Goal: Answer question/provide support: Share knowledge or assist other users

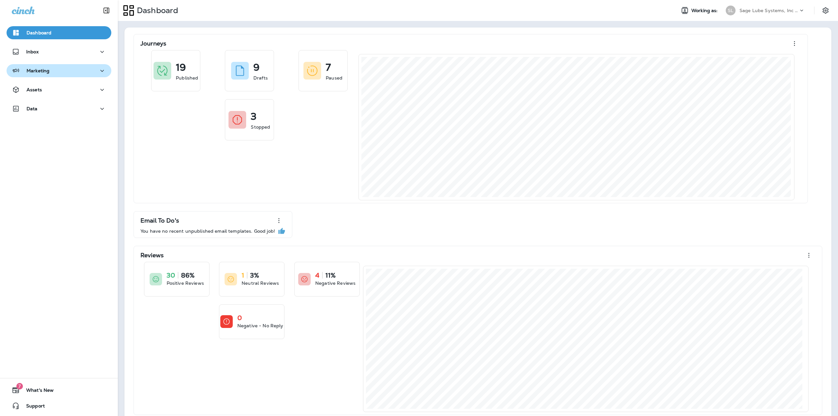
click at [68, 68] on div "Marketing" at bounding box center [59, 71] width 94 height 8
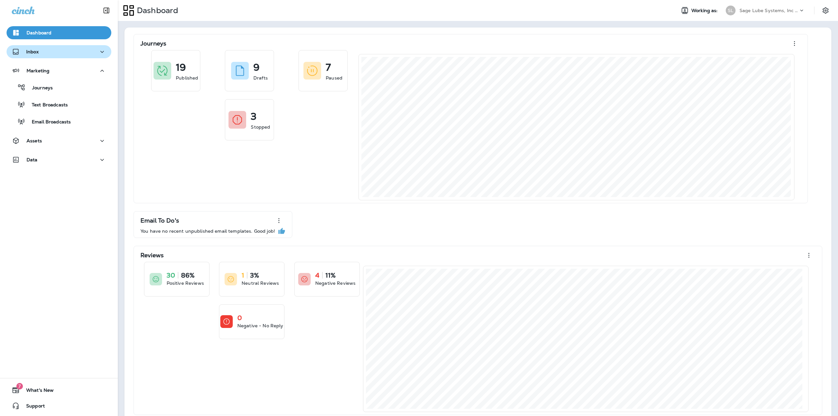
click at [54, 52] on div "Inbox" at bounding box center [59, 52] width 94 height 8
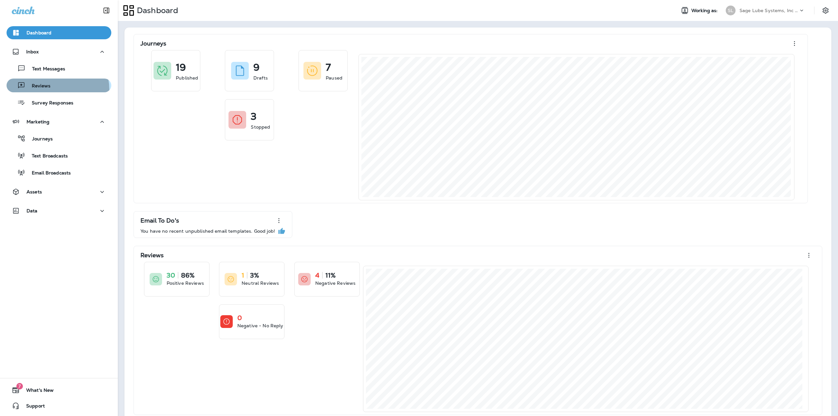
click at [50, 90] on div "Reviews" at bounding box center [59, 86] width 100 height 10
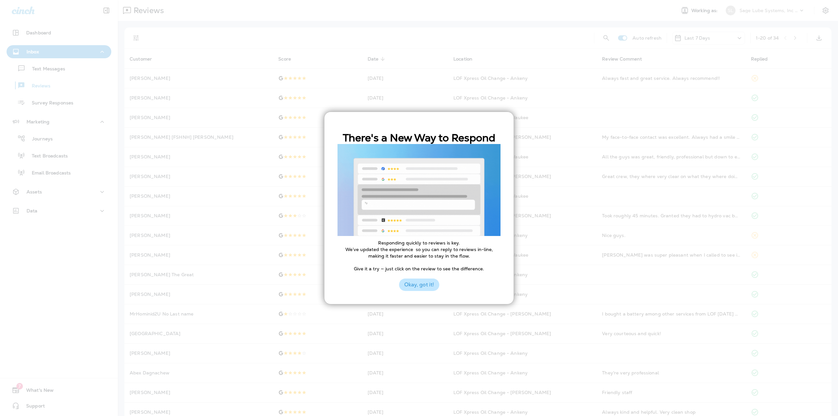
click at [418, 284] on button "Okay, got it!" at bounding box center [419, 285] width 40 height 12
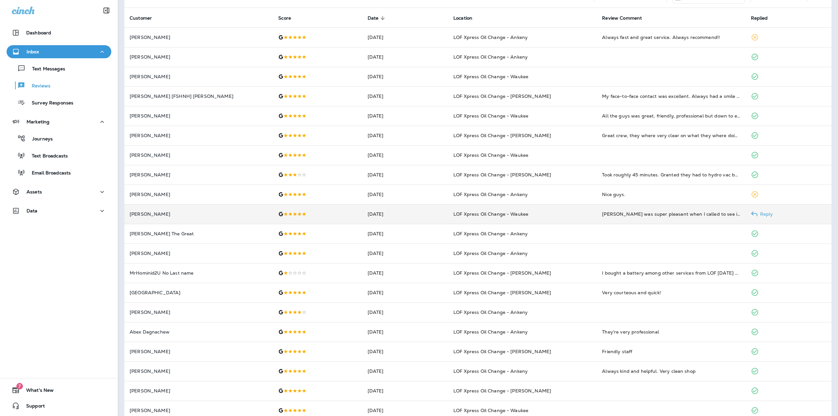
scroll to position [52, 0]
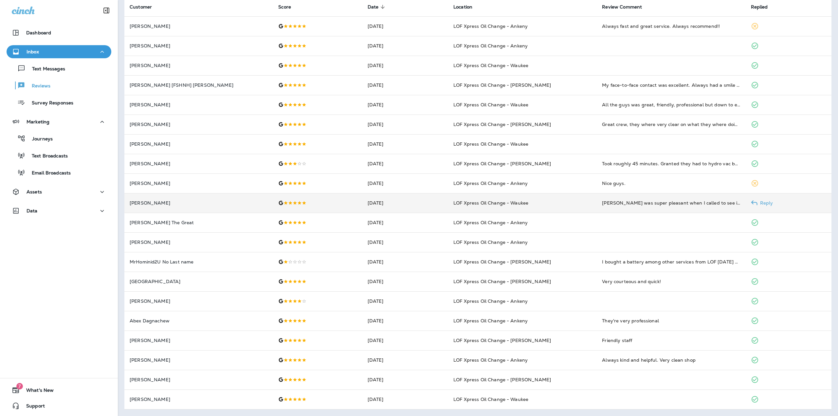
click at [321, 204] on div at bounding box center [317, 202] width 79 height 5
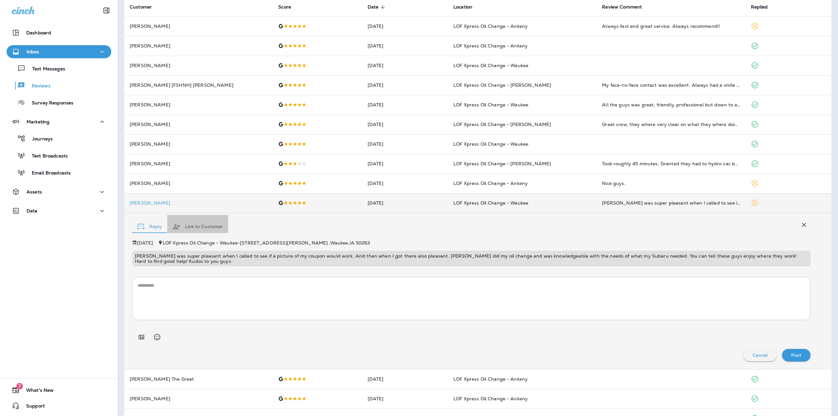
click at [182, 229] on button "Link to Customer" at bounding box center [197, 227] width 61 height 24
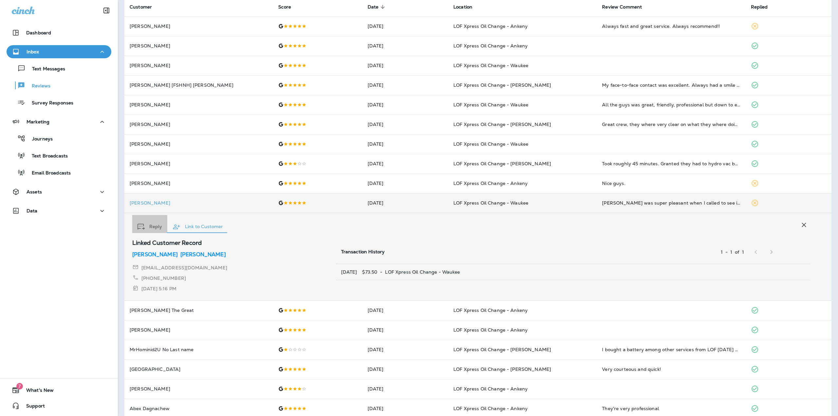
click at [146, 226] on div "button" at bounding box center [141, 227] width 9 height 6
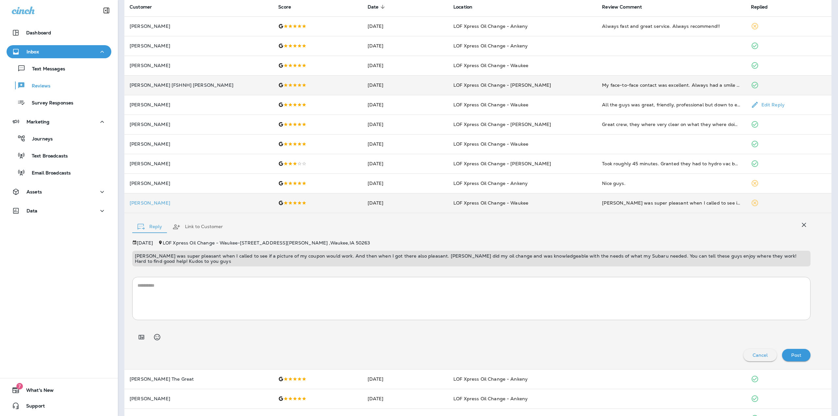
click at [185, 88] on p "[PERSON_NAME] [FSHNH] [PERSON_NAME]" at bounding box center [199, 84] width 138 height 5
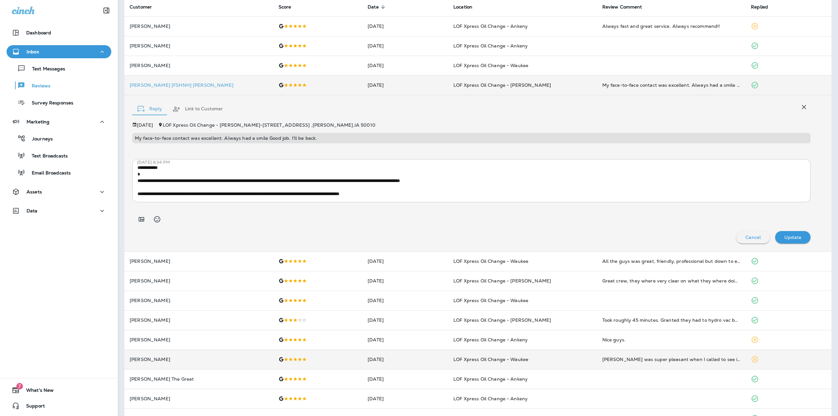
click at [199, 107] on button "Link to Customer" at bounding box center [197, 109] width 61 height 24
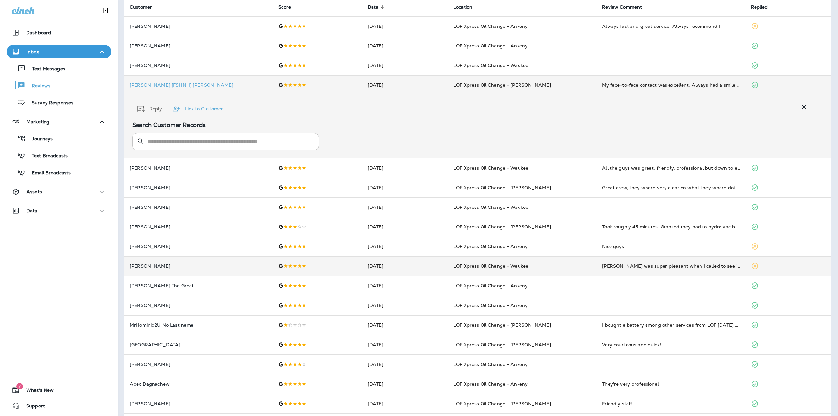
click at [183, 137] on input "text" at bounding box center [229, 141] width 164 height 17
click at [152, 107] on button "Reply" at bounding box center [149, 109] width 35 height 24
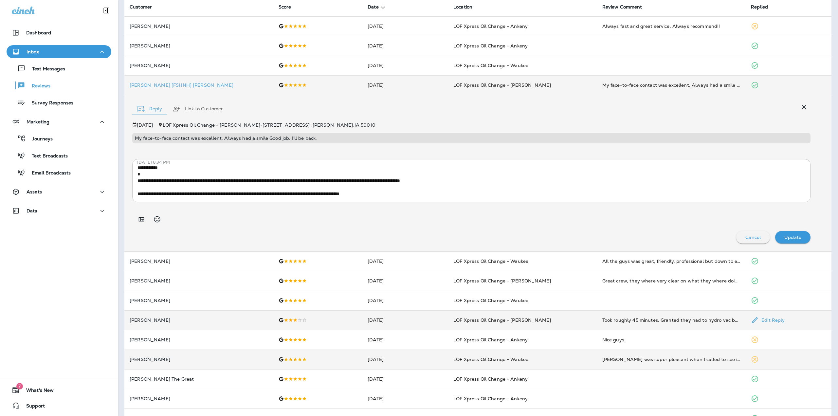
click at [200, 318] on p "[PERSON_NAME]" at bounding box center [199, 320] width 138 height 5
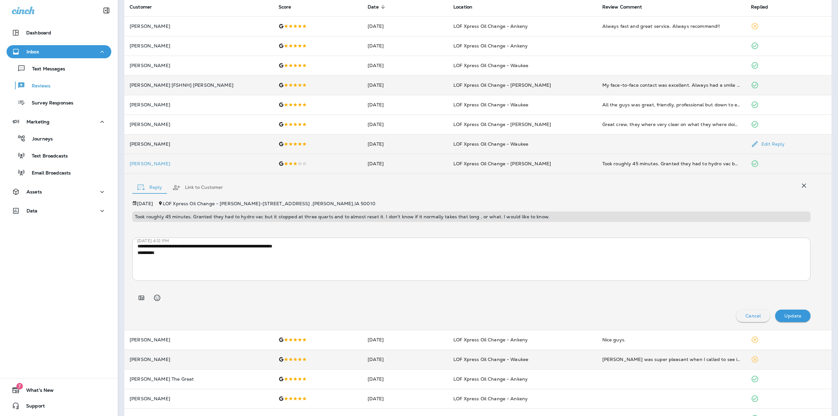
click at [371, 148] on td "[DATE]" at bounding box center [405, 144] width 86 height 20
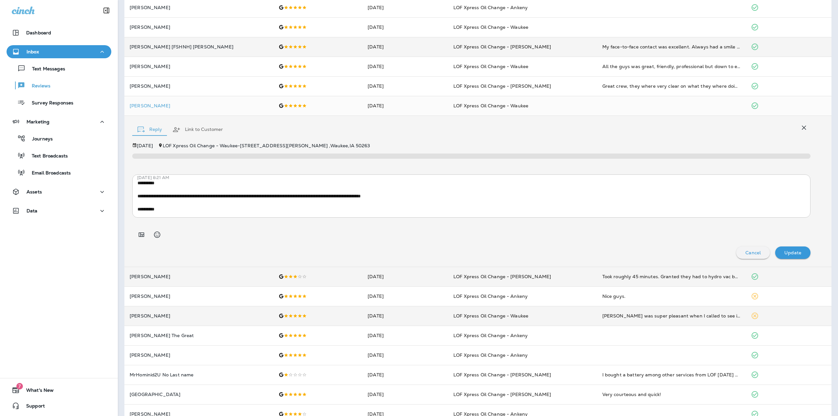
scroll to position [150, 0]
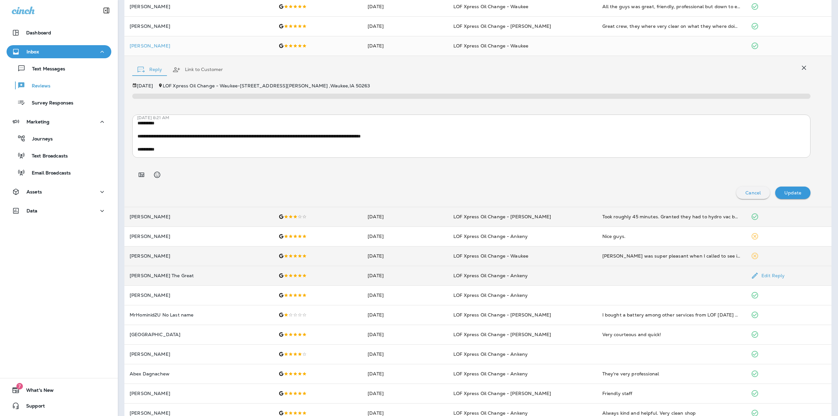
click at [403, 271] on td "[DATE]" at bounding box center [405, 276] width 86 height 20
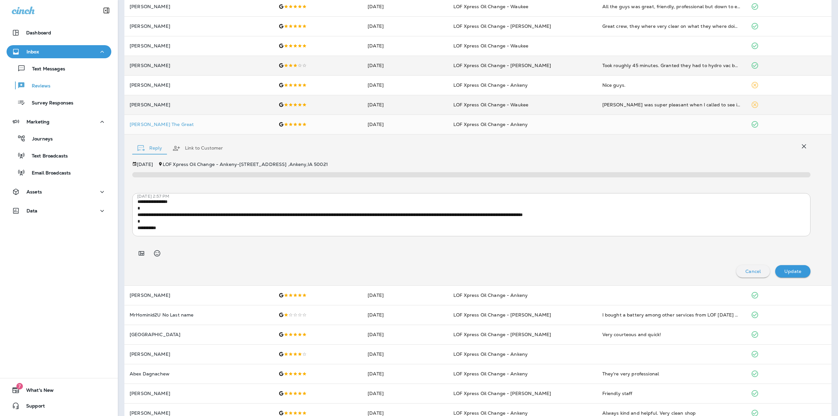
click at [751, 271] on p "Cancel" at bounding box center [752, 271] width 15 height 5
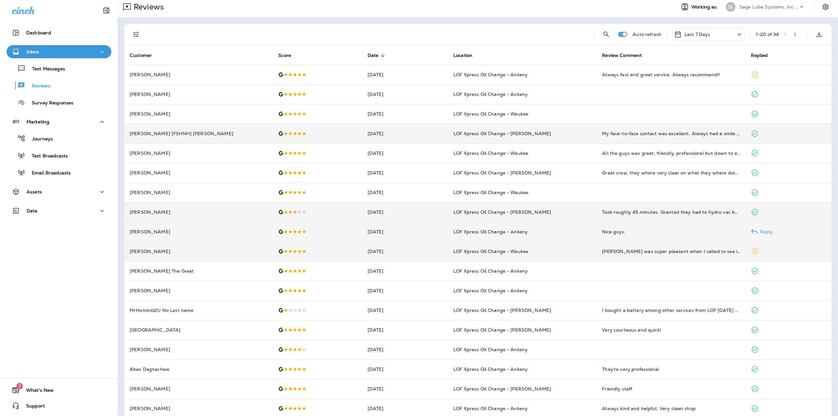
scroll to position [0, 0]
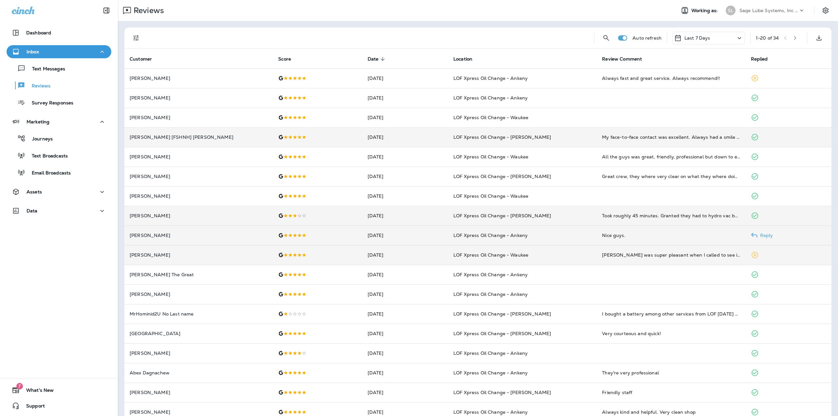
click at [329, 235] on div at bounding box center [317, 235] width 79 height 5
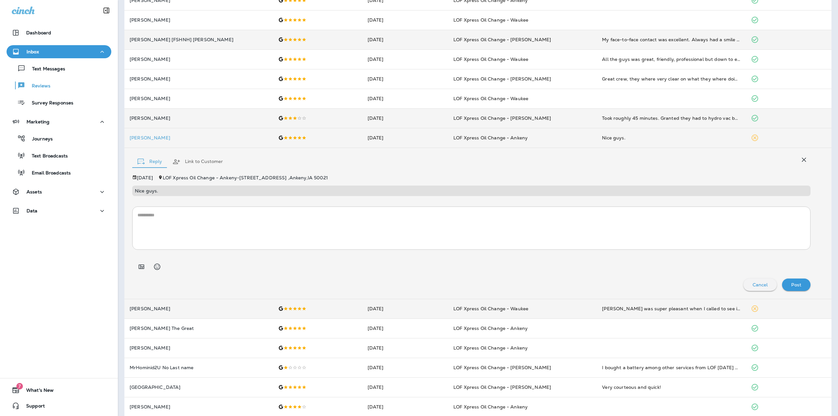
scroll to position [98, 0]
drag, startPoint x: 211, startPoint y: 273, endPoint x: 208, endPoint y: 279, distance: 6.4
click at [208, 279] on div "Cancel Post" at bounding box center [471, 284] width 678 height 12
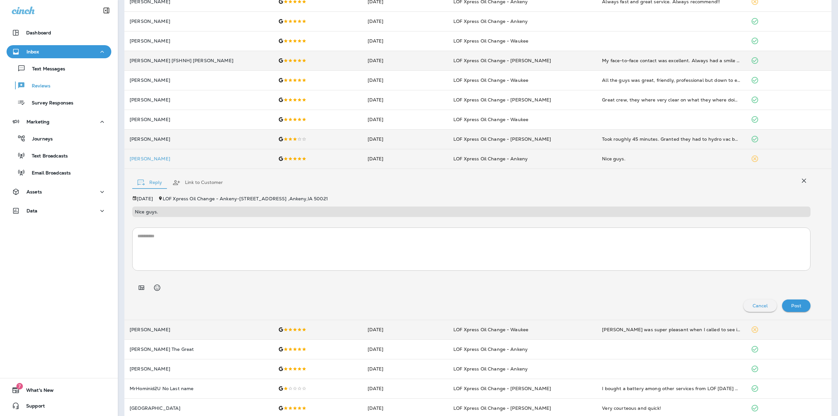
scroll to position [65, 0]
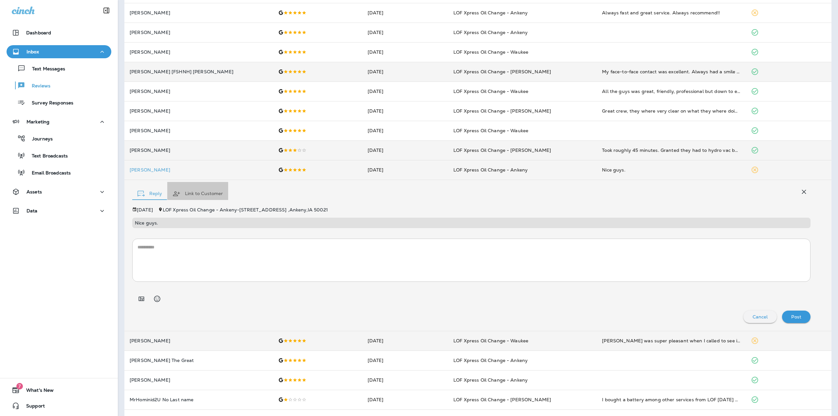
click at [190, 197] on button "Link to Customer" at bounding box center [197, 194] width 61 height 24
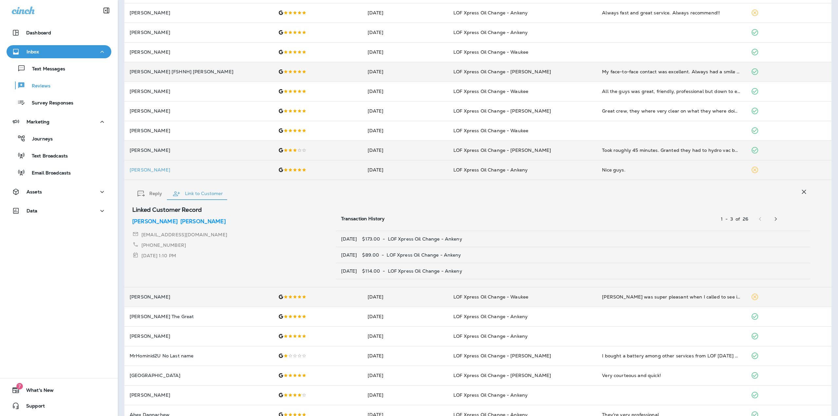
click at [180, 218] on p "[PERSON_NAME]" at bounding box center [203, 222] width 46 height 8
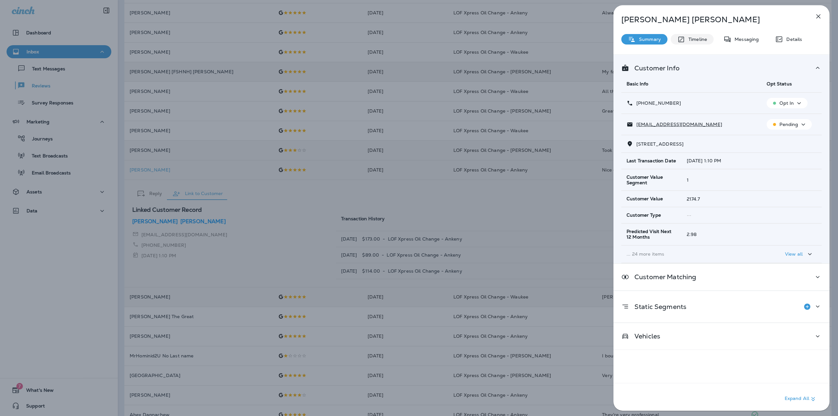
click at [691, 40] on p "Timeline" at bounding box center [696, 39] width 22 height 5
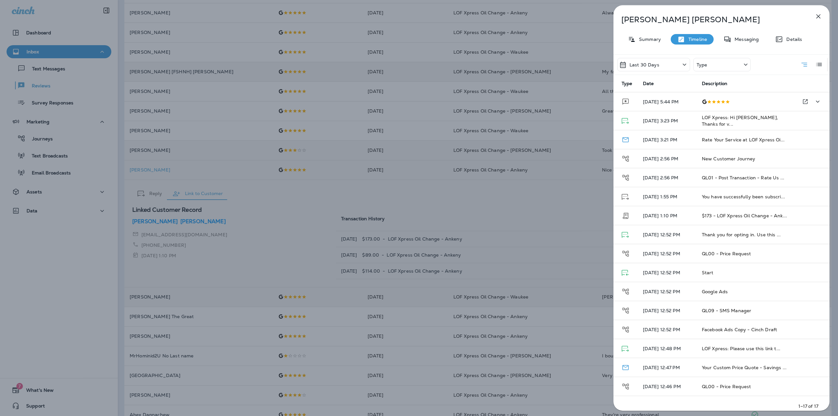
click at [671, 99] on p "[DATE] 5:44 PM" at bounding box center [667, 101] width 48 height 5
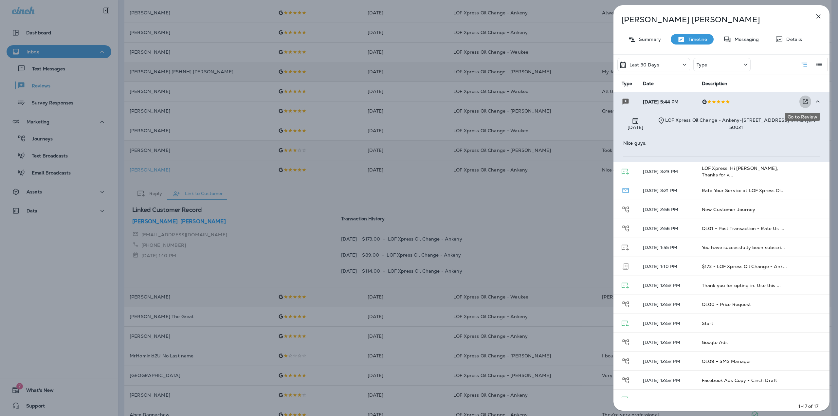
click at [805, 103] on button "Go to Review" at bounding box center [805, 101] width 12 height 13
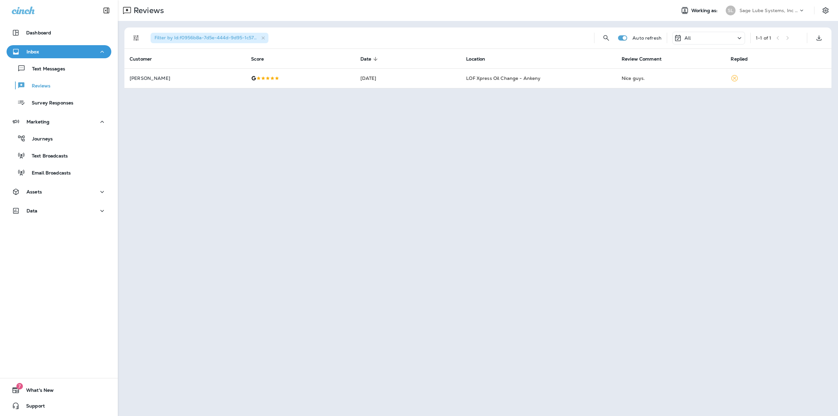
drag, startPoint x: 805, startPoint y: 103, endPoint x: 784, endPoint y: 108, distance: 21.5
drag, startPoint x: 784, startPoint y: 108, endPoint x: 597, endPoint y: 122, distance: 188.1
click at [597, 122] on div "Reviews Working as: SL Sage Lube Systems, Inc dba LOF Xpress Oil Change Filter …" at bounding box center [478, 208] width 720 height 416
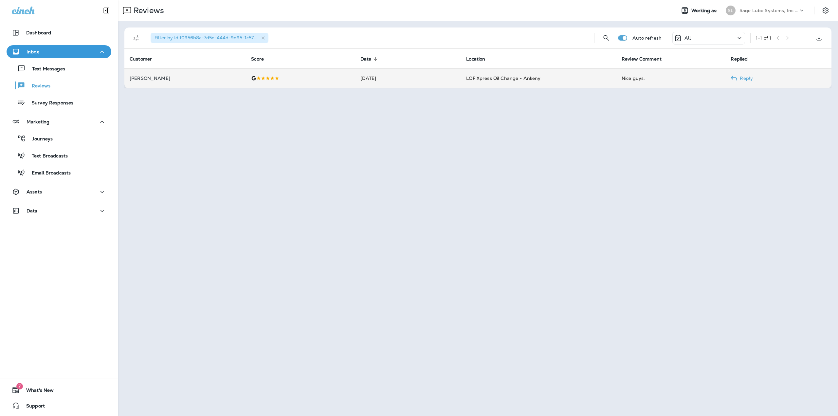
click at [589, 83] on td "LOF Xpress Oil Change - Ankeny" at bounding box center [539, 78] width 156 height 20
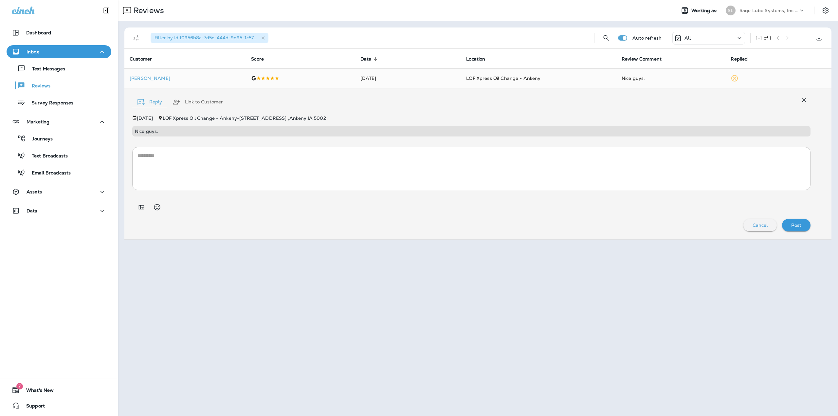
click at [153, 119] on p "[DATE]" at bounding box center [145, 118] width 16 height 5
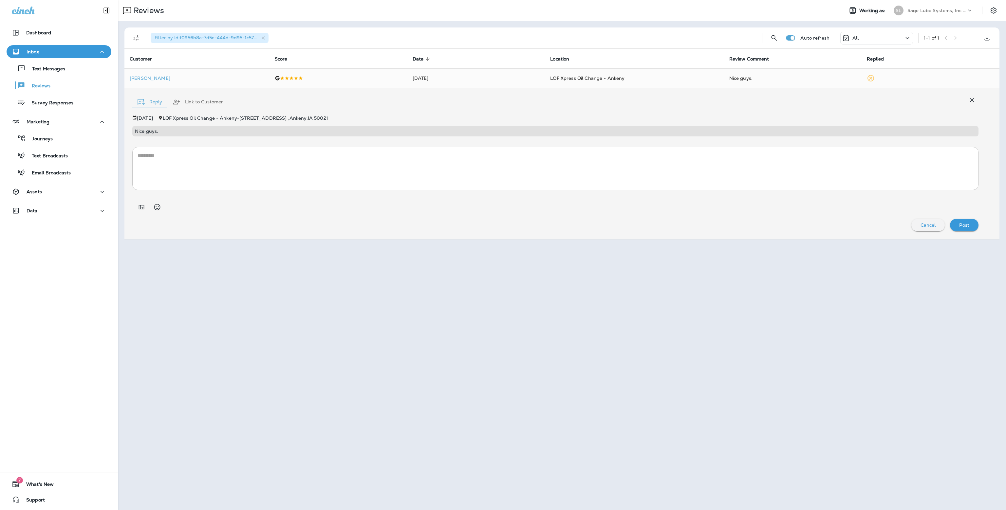
click at [838, 220] on button "Cancel" at bounding box center [928, 225] width 34 height 12
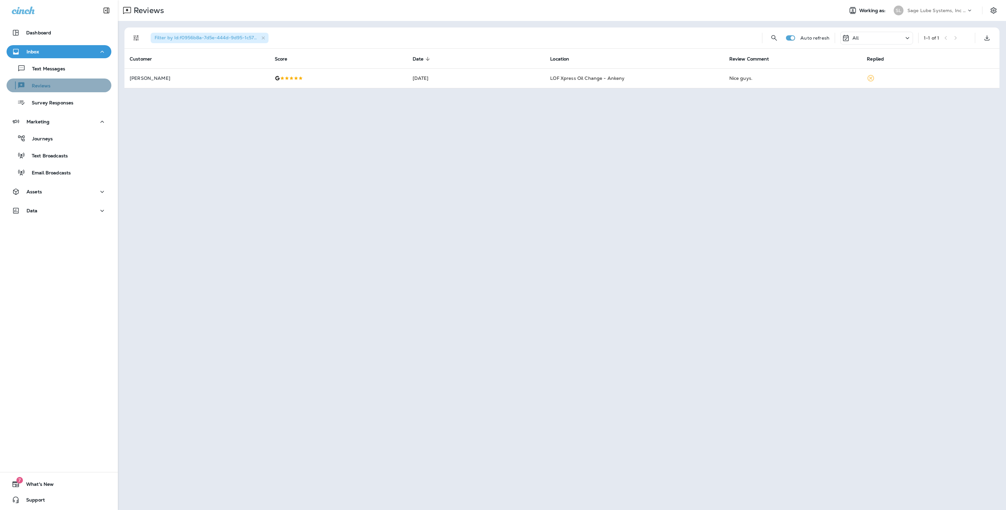
click at [84, 84] on div "Reviews" at bounding box center [59, 86] width 100 height 10
click at [266, 39] on div "Filter by Id : f0956b8a-7d5e-444d-9d95-1c57dcec8582" at bounding box center [210, 38] width 118 height 10
click at [265, 37] on icon "button" at bounding box center [264, 38] width 6 height 6
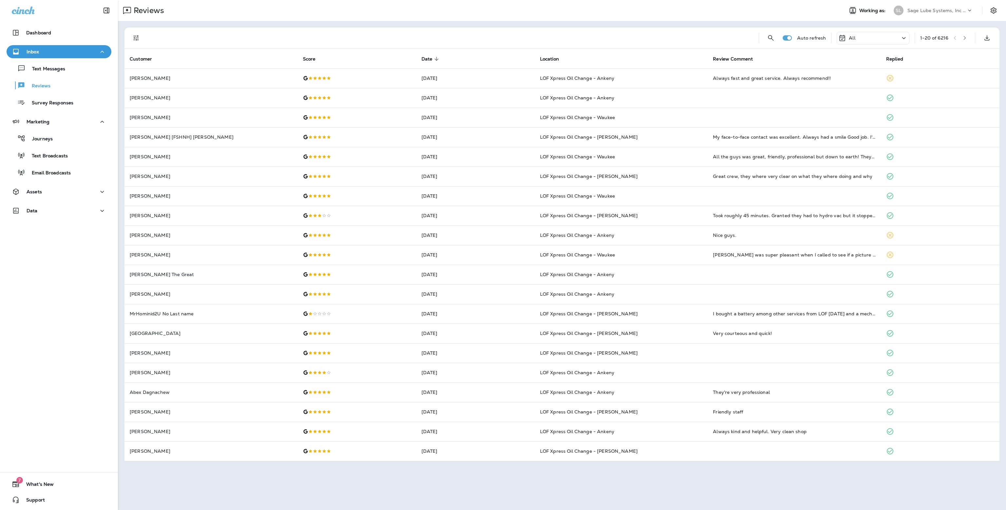
click at [585, 49] on th "Location" at bounding box center [621, 59] width 173 height 20
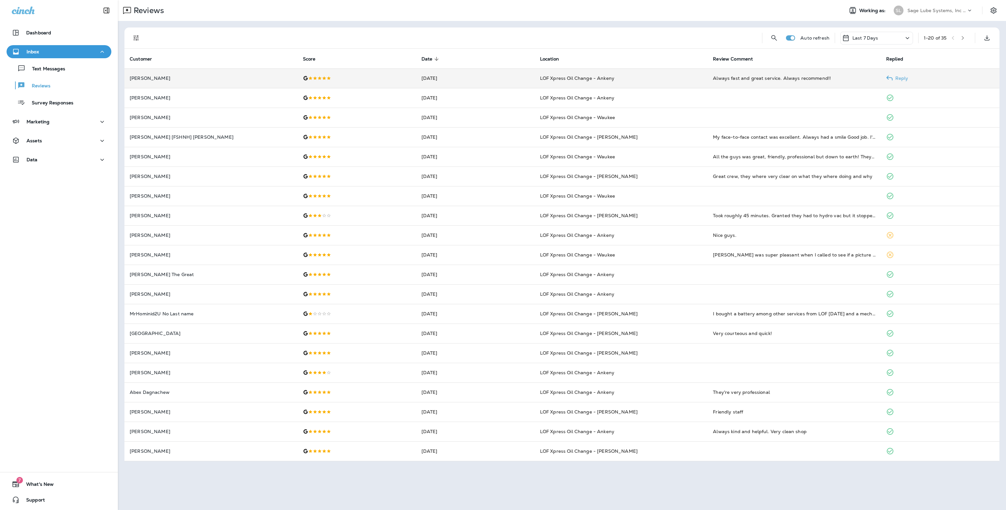
click at [629, 76] on td "LOF Xpress Oil Change - Ankeny" at bounding box center [621, 78] width 173 height 20
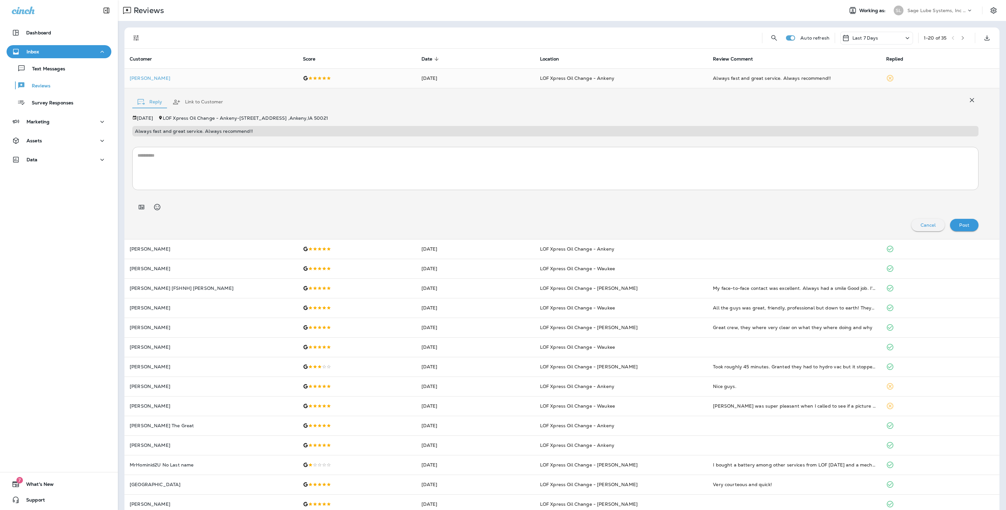
click at [924, 228] on div "Cancel" at bounding box center [927, 225] width 23 height 9
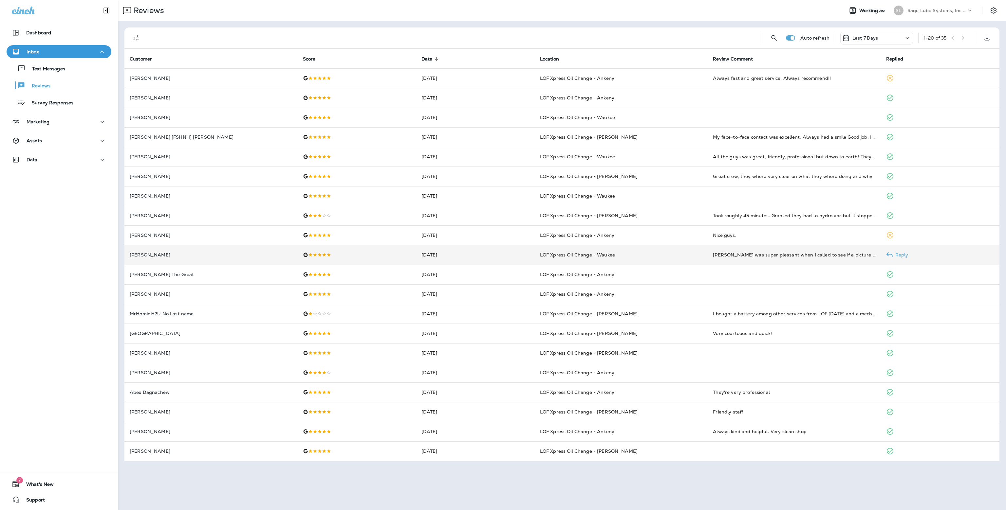
click at [451, 253] on td "[DATE]" at bounding box center [475, 255] width 119 height 20
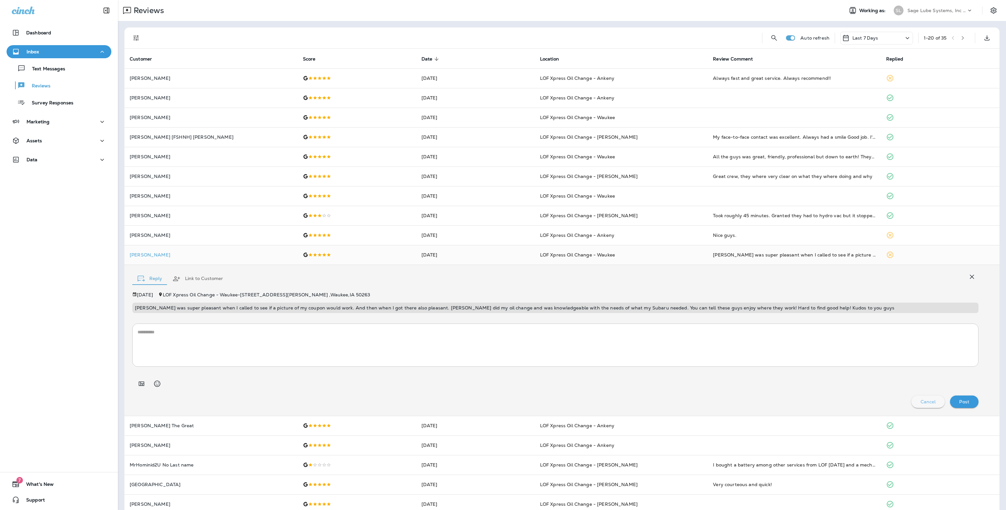
click at [920, 402] on p "Cancel" at bounding box center [927, 401] width 15 height 5
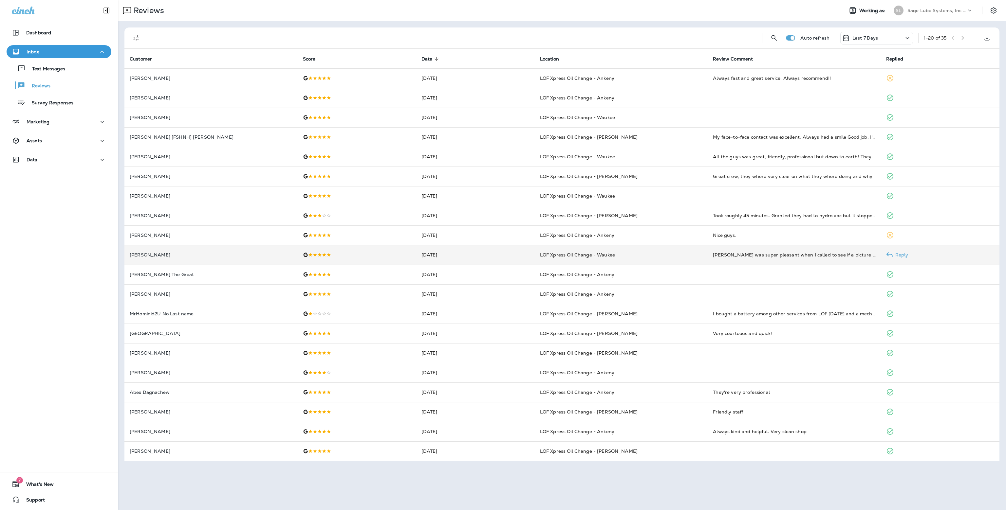
click at [685, 254] on td "LOF Xpress Oil Change - Waukee" at bounding box center [621, 255] width 173 height 20
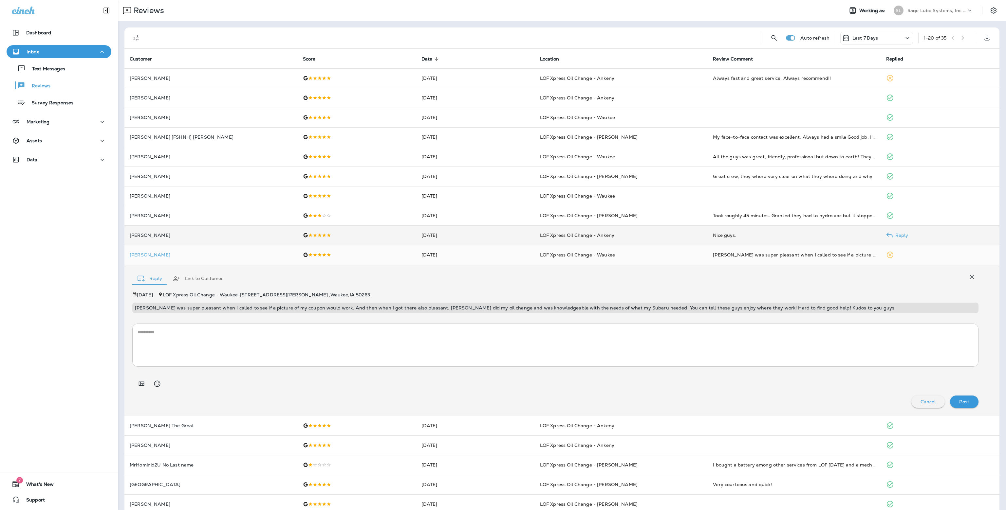
click at [678, 235] on td "LOF Xpress Oil Change - Ankeny" at bounding box center [621, 236] width 173 height 20
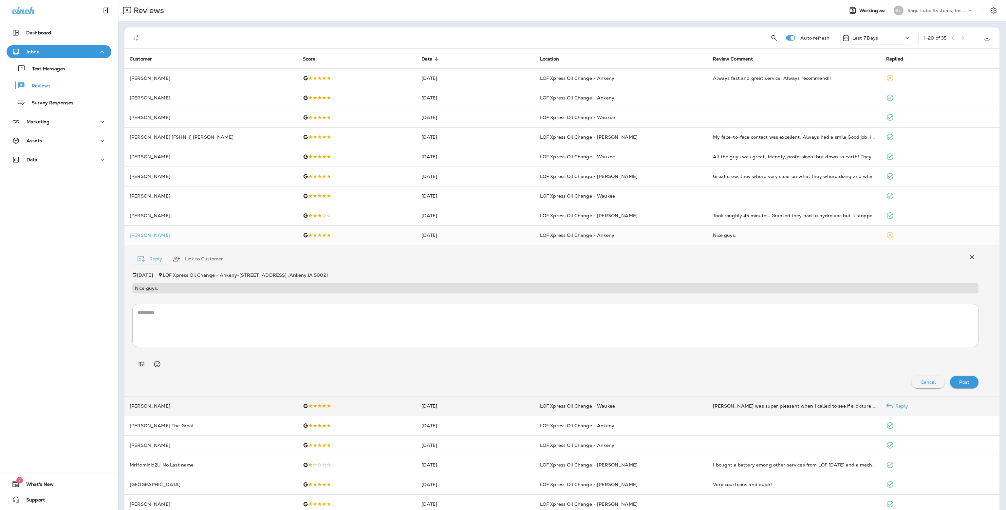
click at [335, 409] on td at bounding box center [357, 406] width 119 height 20
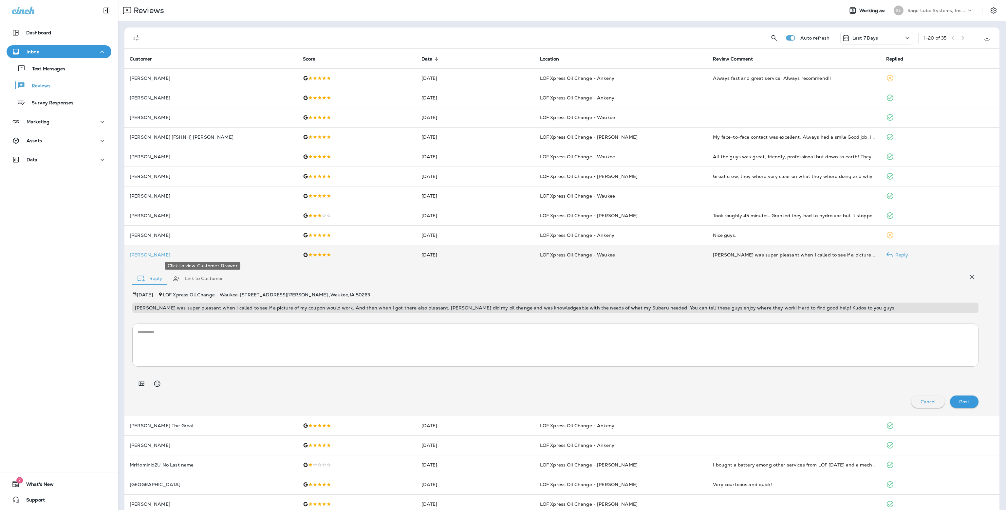
click at [225, 254] on p "[PERSON_NAME]" at bounding box center [211, 254] width 163 height 5
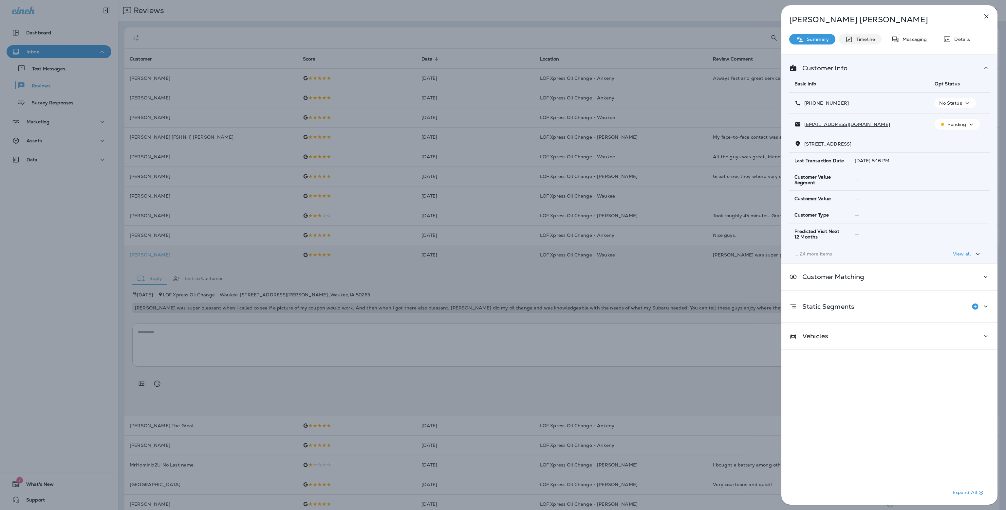
click at [869, 40] on p "Timeline" at bounding box center [864, 39] width 22 height 5
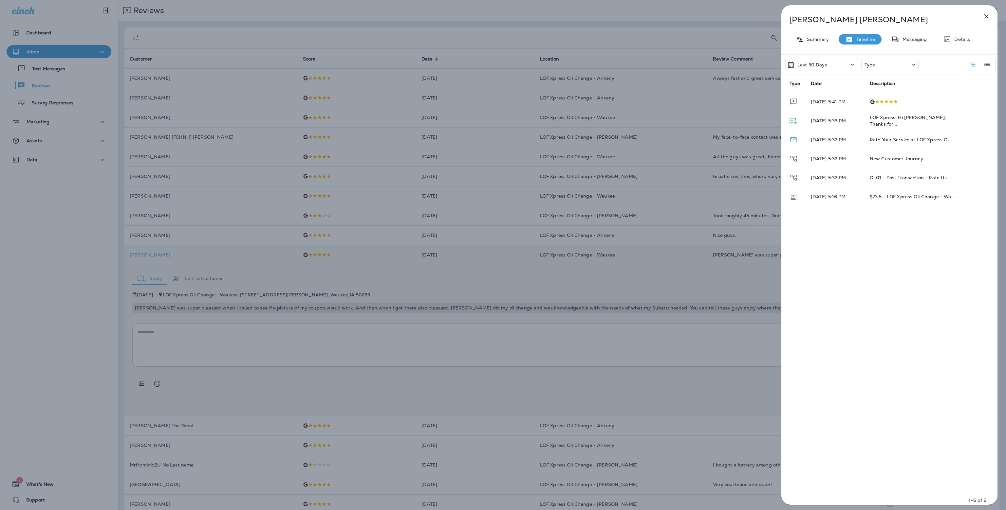
click at [388, 304] on div "[PERSON_NAME] Summary Timeline Messaging Details Last 30 Days Type Type Date De…" at bounding box center [503, 255] width 1006 height 510
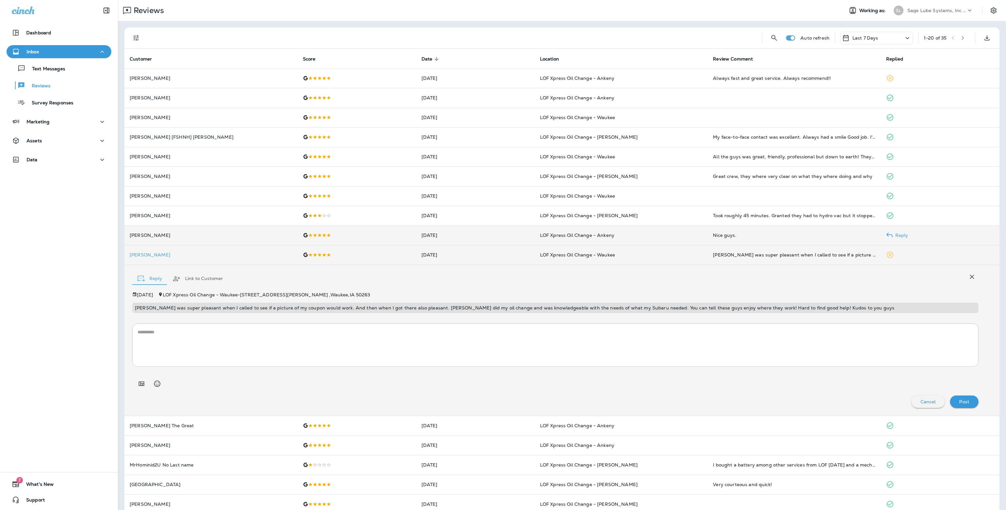
click at [210, 234] on p "[PERSON_NAME]" at bounding box center [211, 235] width 163 height 5
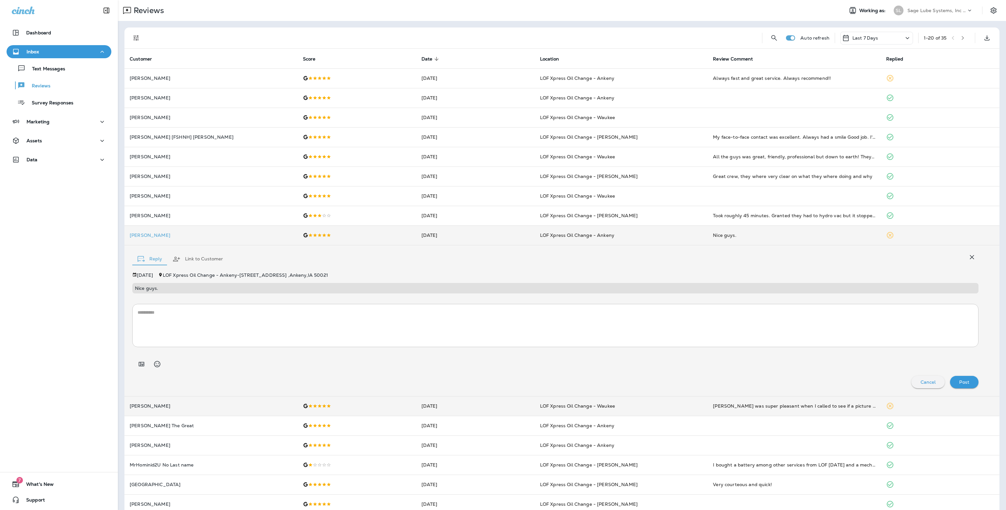
click at [153, 273] on p "[DATE]" at bounding box center [145, 275] width 16 height 5
click at [186, 274] on span "LOF Xpress Oil Change - Ankeny - [STREET_ADDRESS]" at bounding box center [245, 275] width 165 height 6
click at [188, 257] on button "Link to Customer" at bounding box center [197, 259] width 61 height 24
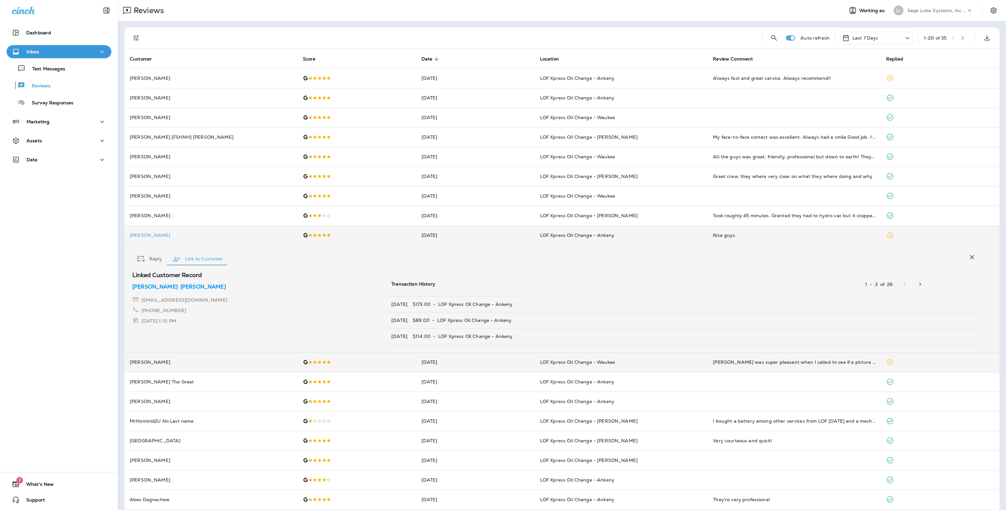
click at [180, 286] on p "[PERSON_NAME]" at bounding box center [203, 287] width 46 height 8
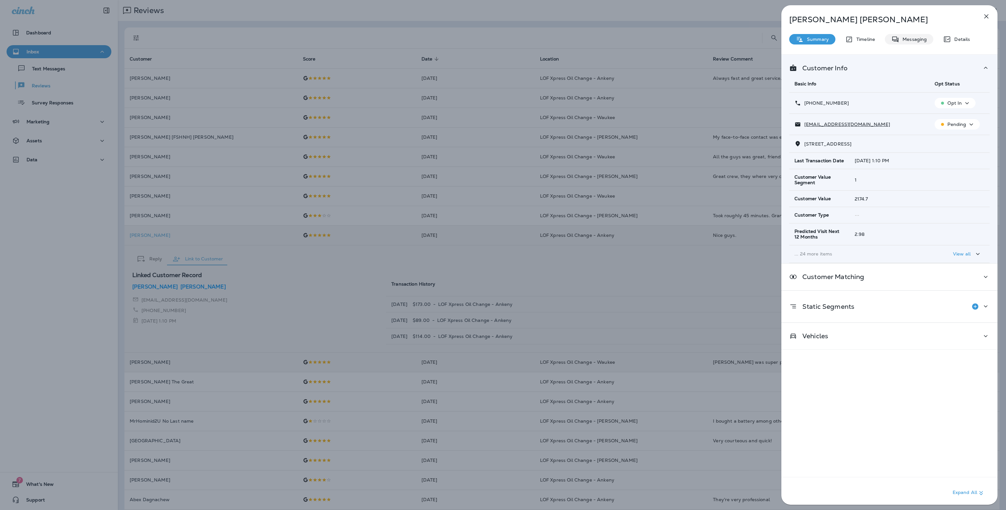
click at [906, 37] on p "Messaging" at bounding box center [912, 39] width 27 height 5
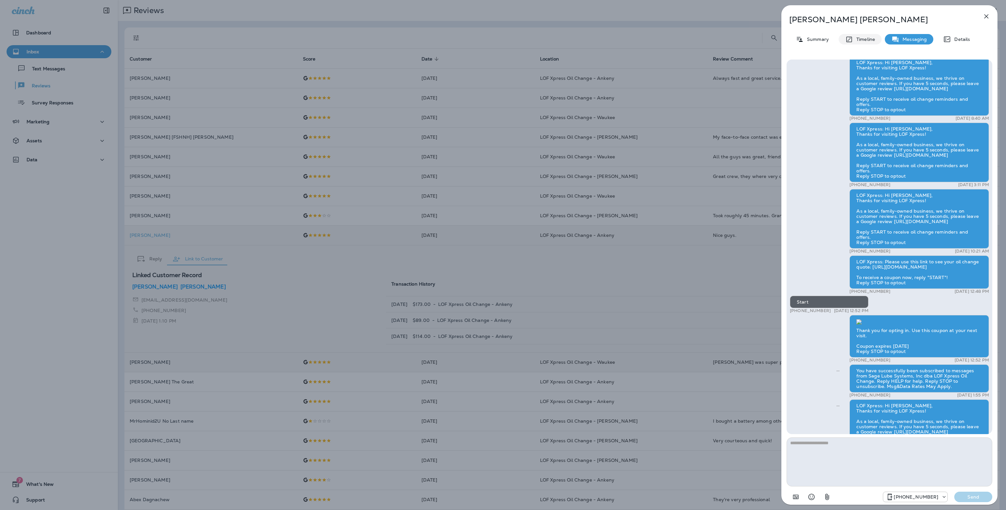
click at [857, 39] on p "Timeline" at bounding box center [864, 39] width 22 height 5
